Goal: Task Accomplishment & Management: Manage account settings

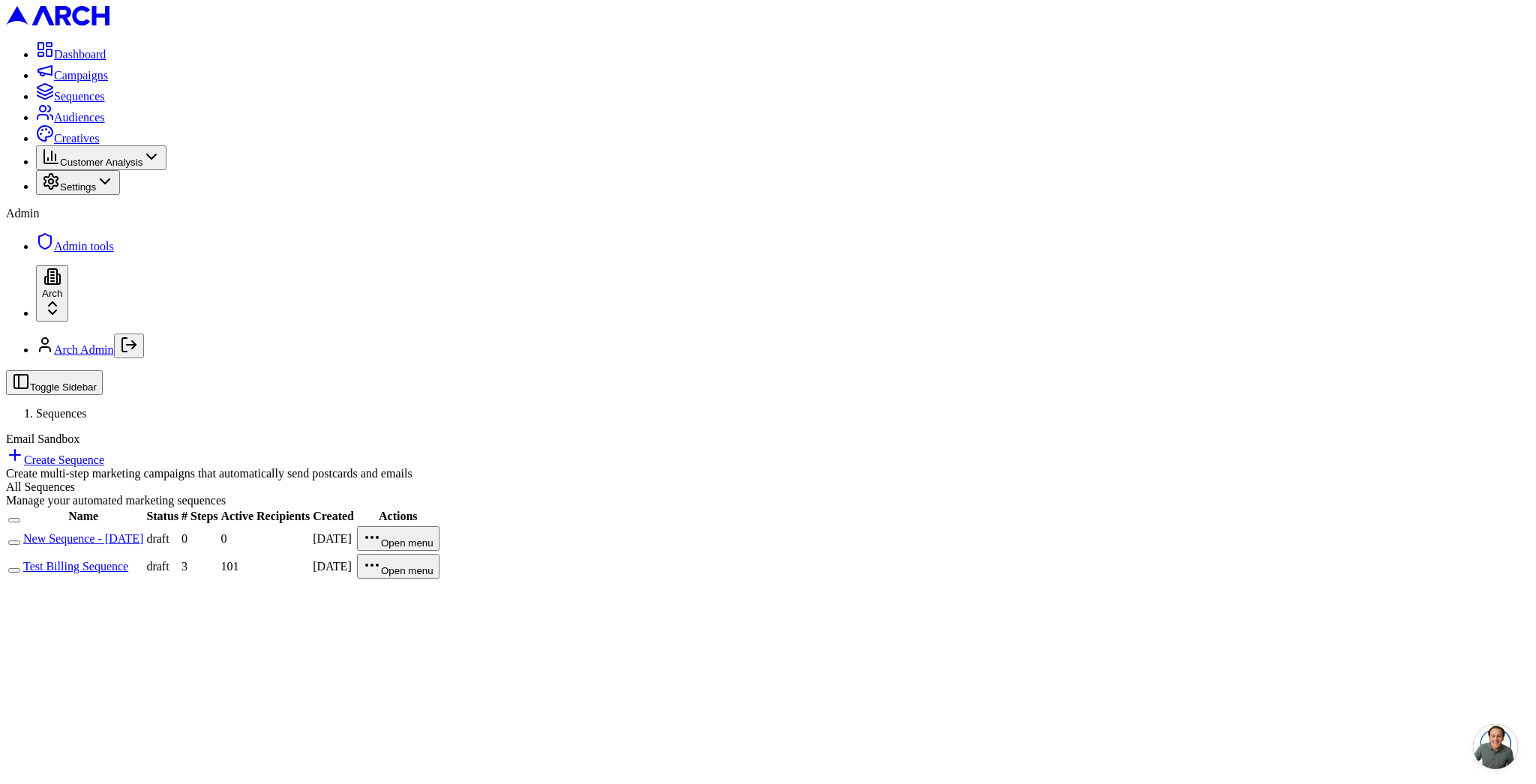
click at [128, 560] on link "Test Billing Sequence" at bounding box center [76, 566] width 105 height 12
